Goal: Transaction & Acquisition: Book appointment/travel/reservation

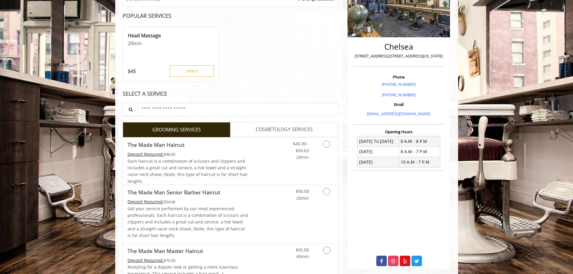
scroll to position [120, 0]
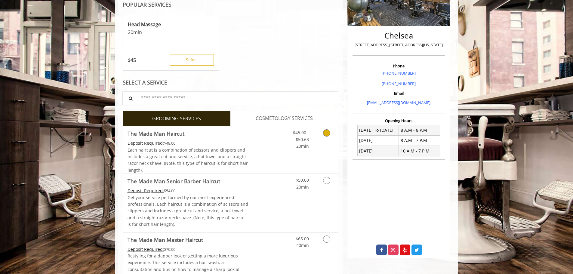
click at [303, 155] on div "$45.00 - $50.63 20min" at bounding box center [311, 149] width 54 height 47
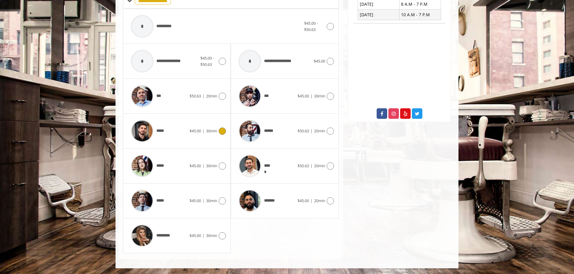
scroll to position [257, 0]
click at [315, 133] on span "$50.63 | 20min" at bounding box center [311, 130] width 28 height 6
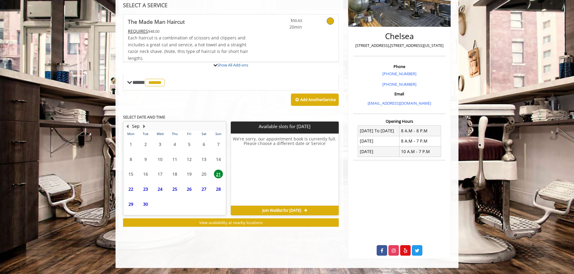
scroll to position [146, 0]
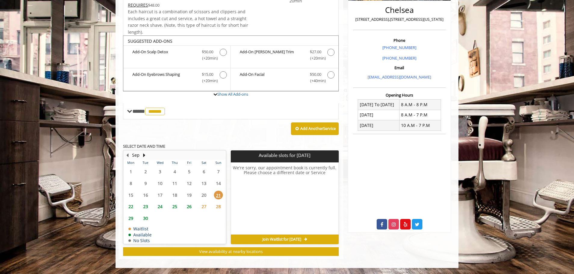
click at [219, 197] on span "21" at bounding box center [218, 195] width 9 height 9
click at [207, 206] on span "27" at bounding box center [203, 206] width 9 height 9
click at [214, 206] on span "28" at bounding box center [218, 206] width 9 height 9
click at [214, 193] on span "21" at bounding box center [218, 195] width 9 height 9
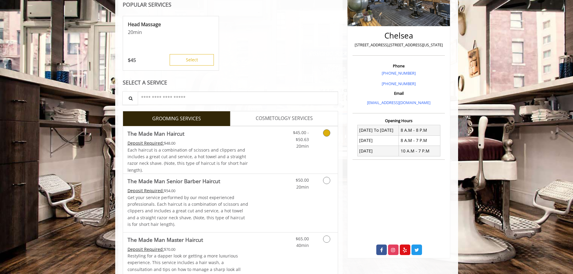
click at [321, 138] on link "Grooming services" at bounding box center [325, 137] width 15 height 23
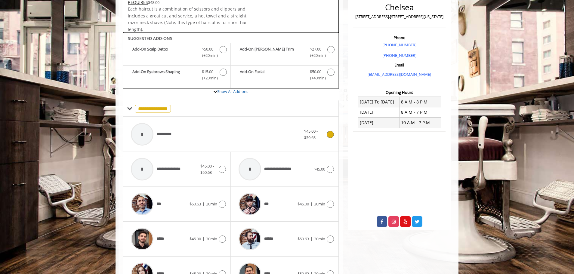
scroll to position [91, 0]
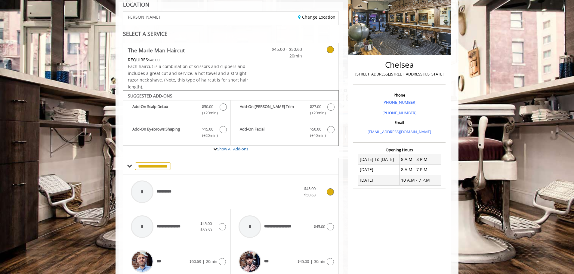
click at [240, 192] on div "**********" at bounding box center [216, 191] width 176 height 29
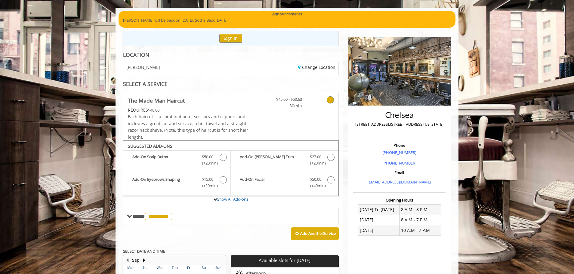
scroll to position [35, 0]
